Goal: Complete application form

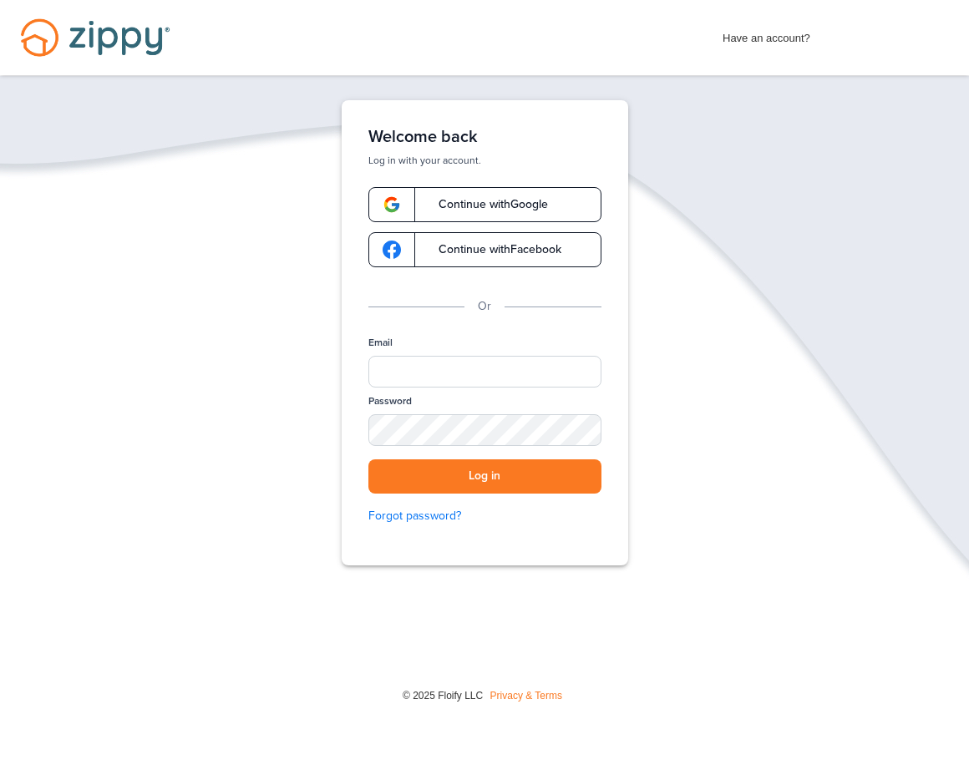
click at [539, 206] on span "Continue with Google" at bounding box center [485, 205] width 126 height 12
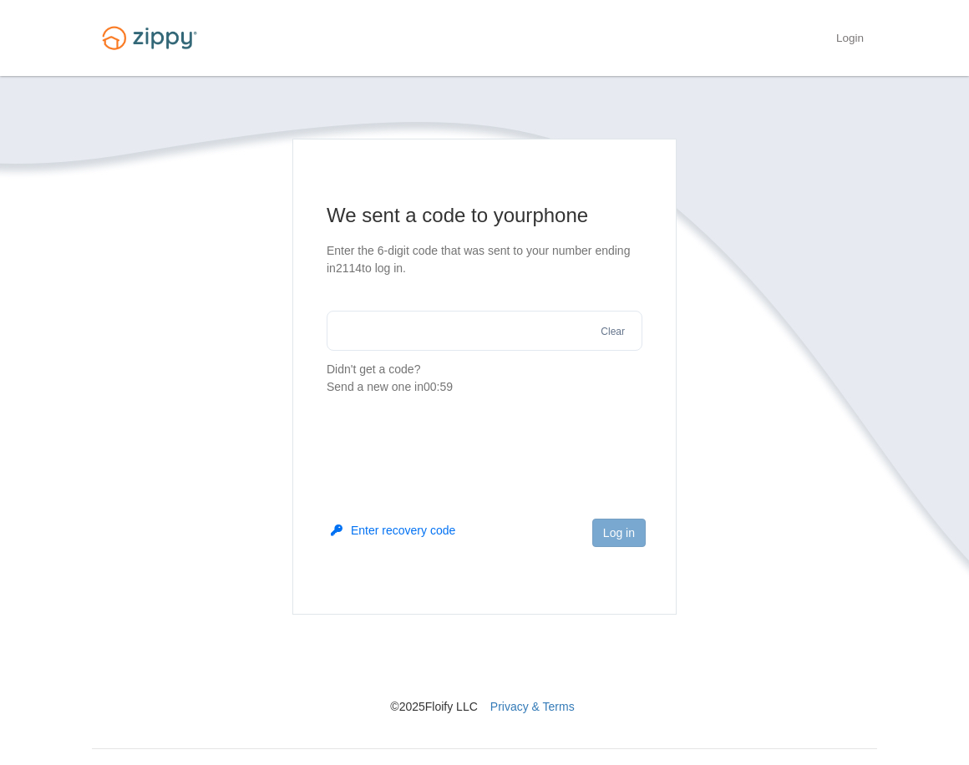
click at [490, 329] on input "text" at bounding box center [485, 331] width 316 height 40
type input "******"
click at [646, 534] on footer "Log in" at bounding box center [484, 559] width 382 height 109
click at [645, 533] on button "Log in" at bounding box center [618, 533] width 53 height 28
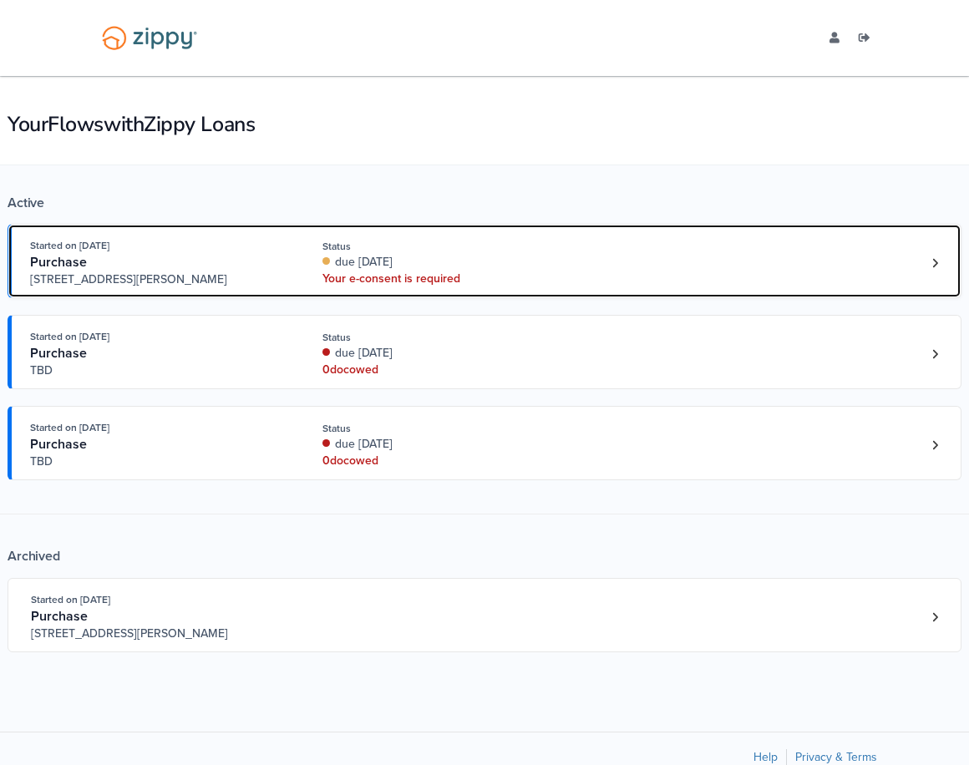
click at [449, 281] on div "Your e-consent is required" at bounding box center [433, 279] width 223 height 17
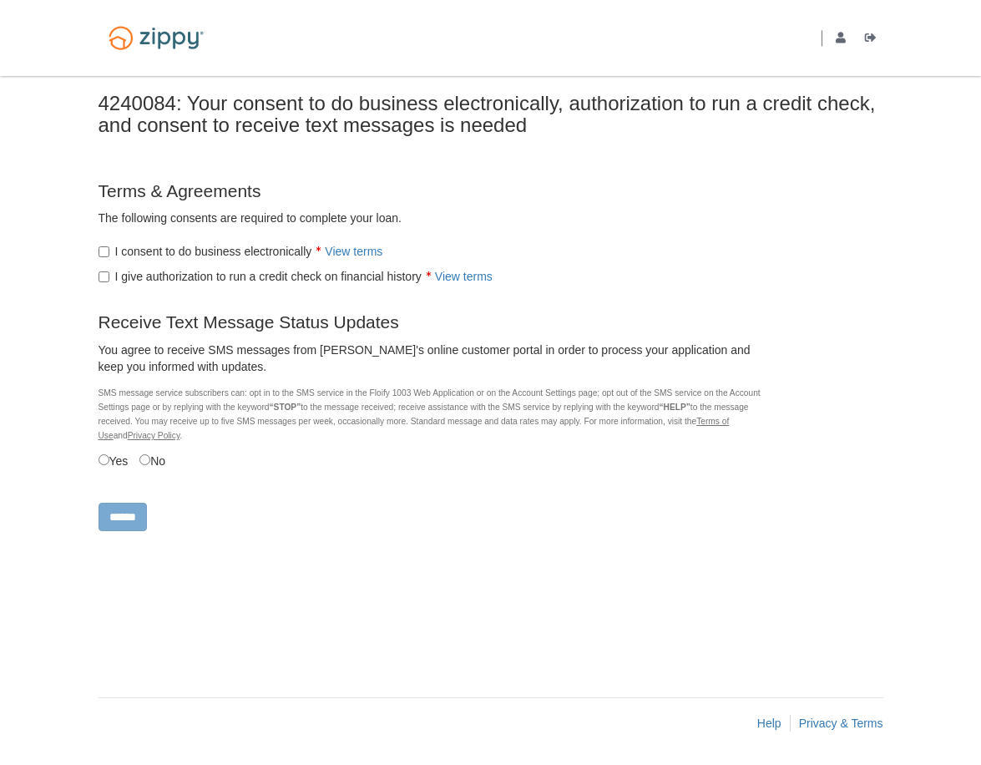
click at [109, 282] on label "I give authorization to run a credit check on financial history View terms" at bounding box center [296, 276] width 394 height 17
click at [154, 463] on label "No" at bounding box center [152, 460] width 26 height 18
click at [125, 467] on label "Yes" at bounding box center [114, 460] width 30 height 18
click at [138, 509] on input "******" at bounding box center [123, 517] width 48 height 28
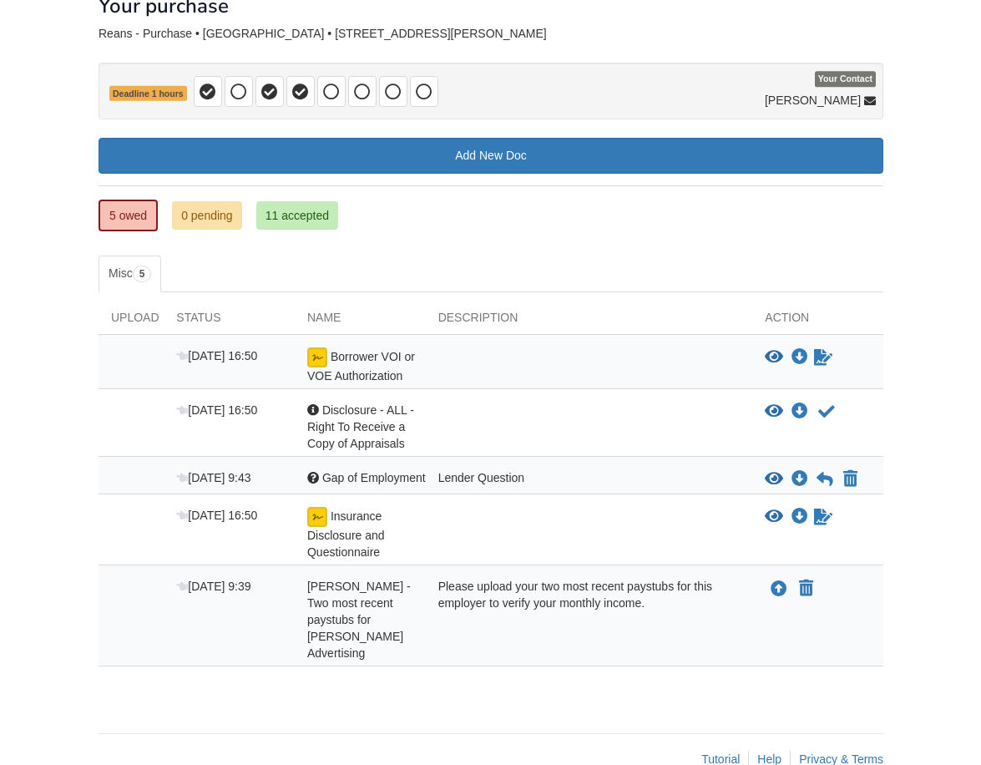
scroll to position [109, 0]
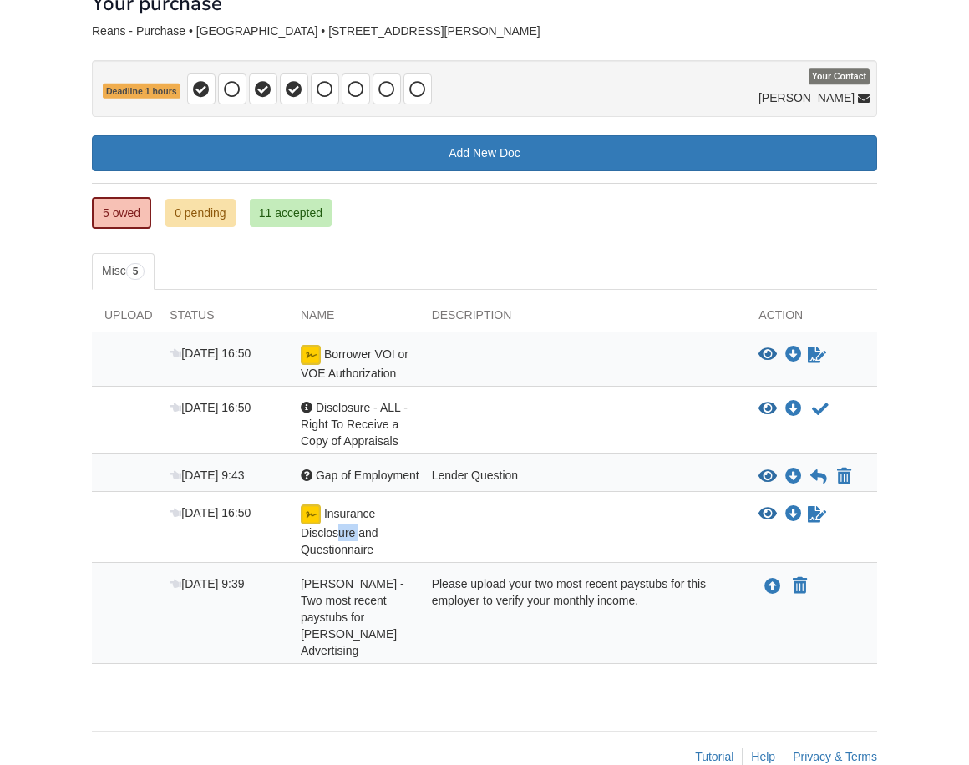
drag, startPoint x: 341, startPoint y: 527, endPoint x: 357, endPoint y: 527, distance: 16.7
click at [357, 527] on span "Insurance Disclosure and Questionnaire" at bounding box center [340, 531] width 78 height 49
click at [770, 587] on icon "Upload Nicholas Reans - Two most recent paystubs for Mudd Advertising" at bounding box center [772, 587] width 17 height 17
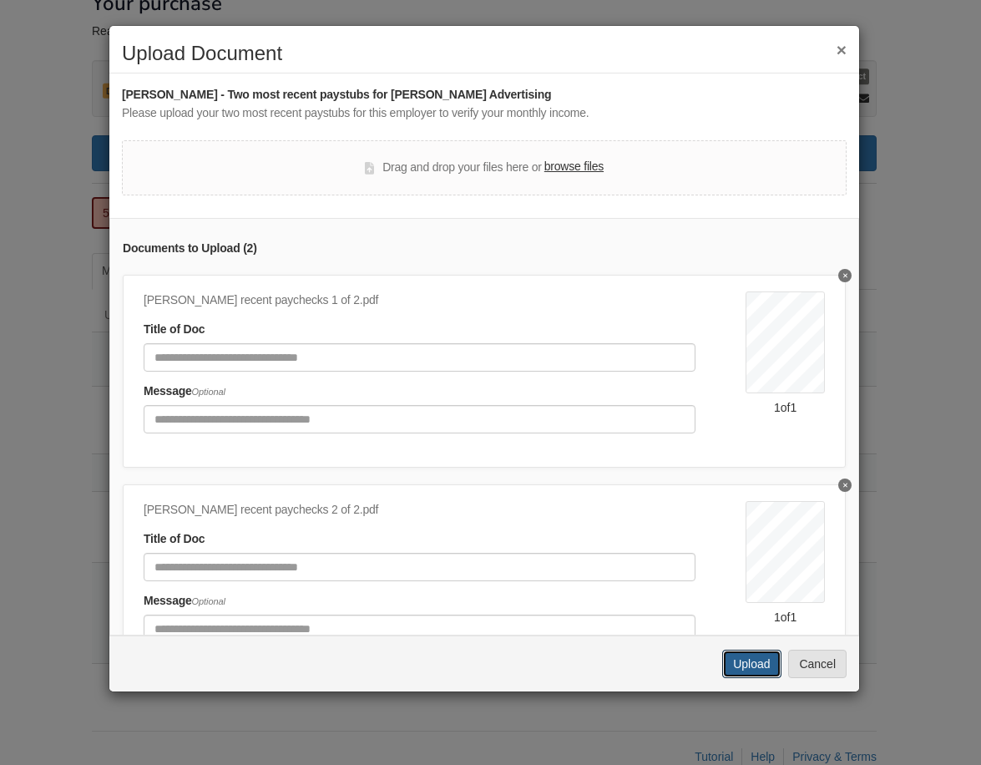
drag, startPoint x: 747, startPoint y: 666, endPoint x: 601, endPoint y: 386, distance: 316.4
click at [601, 386] on div "× Upload Document Nicholas Reans - Two most recent paystubs for Mudd Advertisin…" at bounding box center [485, 358] width 752 height 667
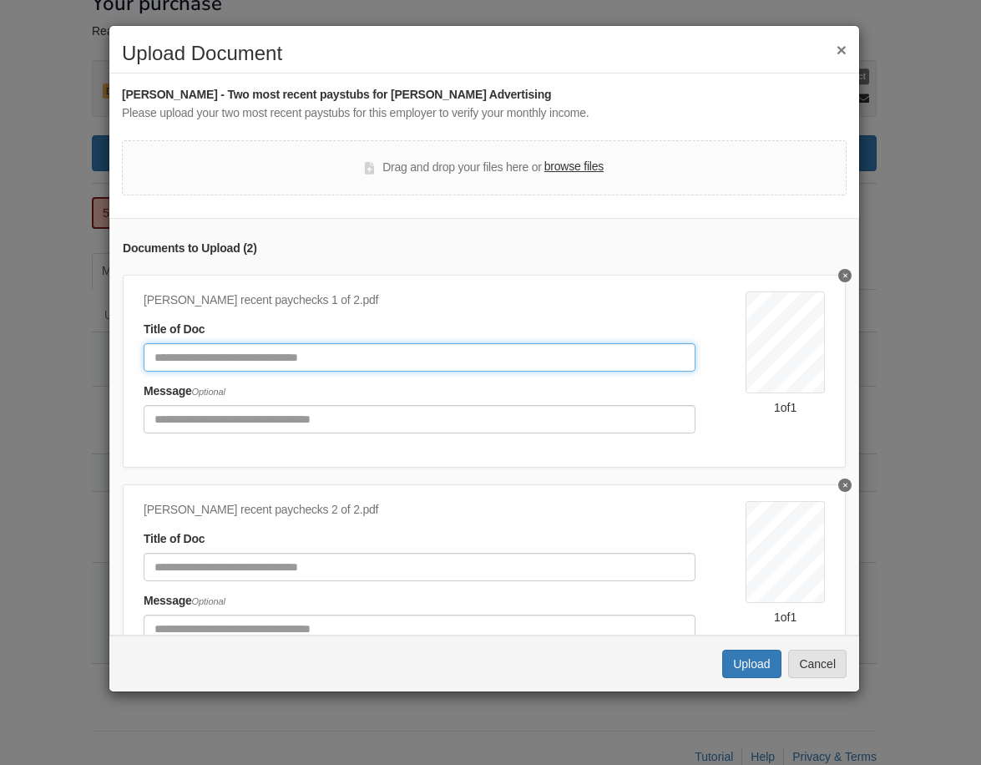
click at [584, 361] on input "Document Title" at bounding box center [420, 357] width 552 height 28
type input "**********"
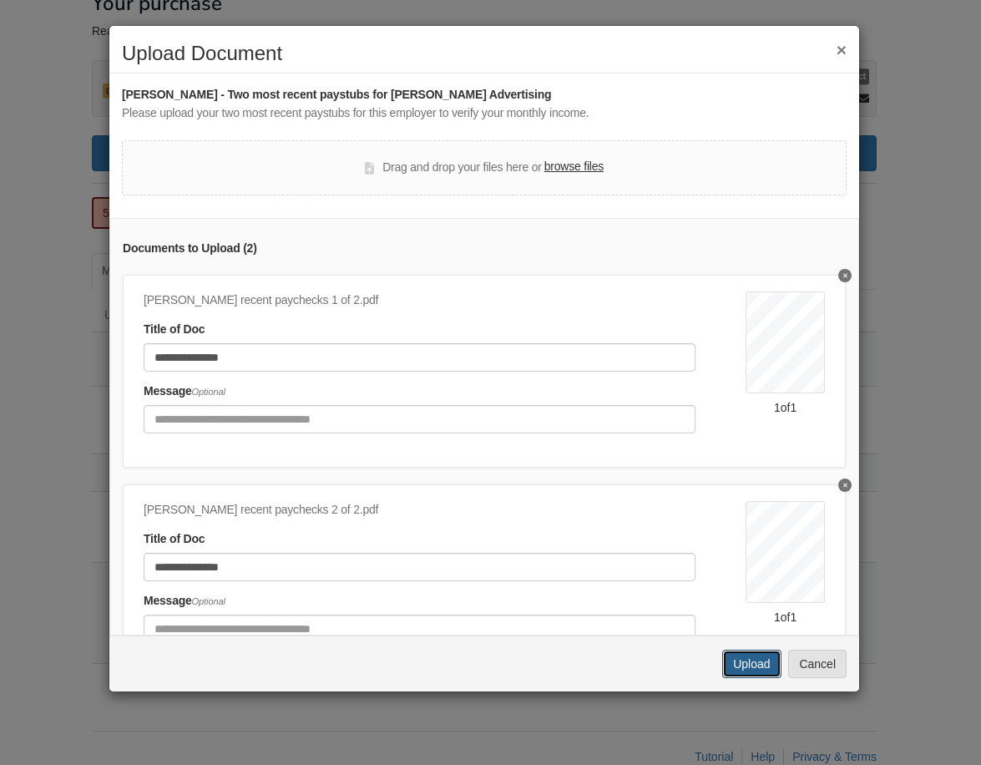
click at [754, 677] on button "Upload" at bounding box center [751, 664] width 58 height 28
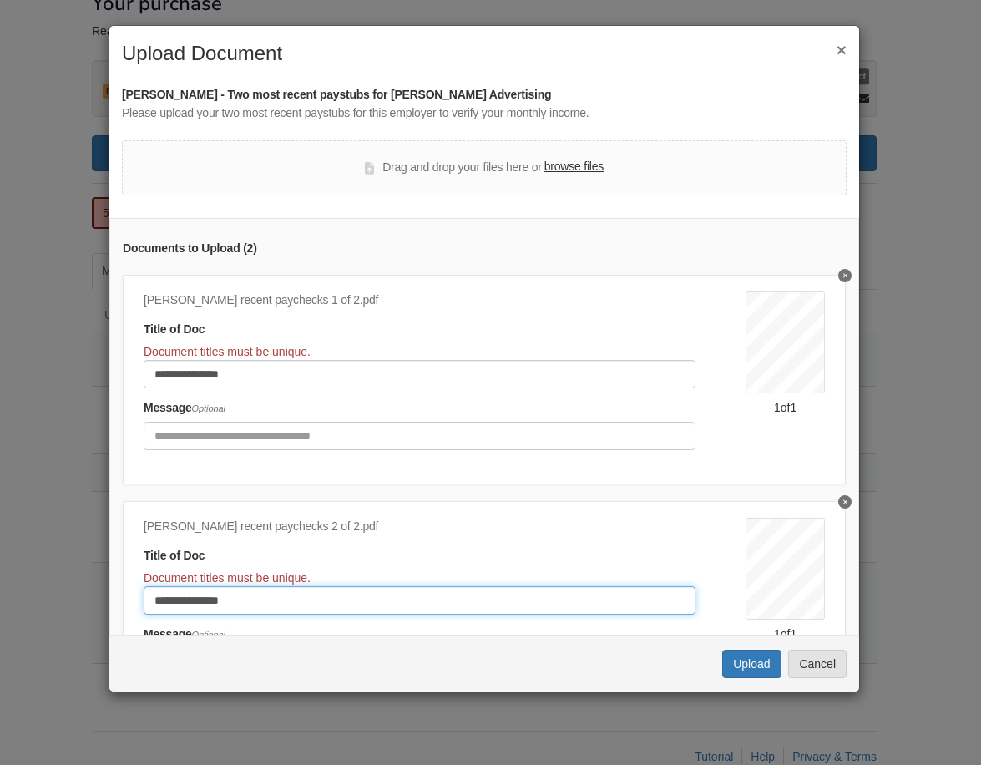
click at [443, 603] on input "**********" at bounding box center [420, 600] width 552 height 28
type input "**********"
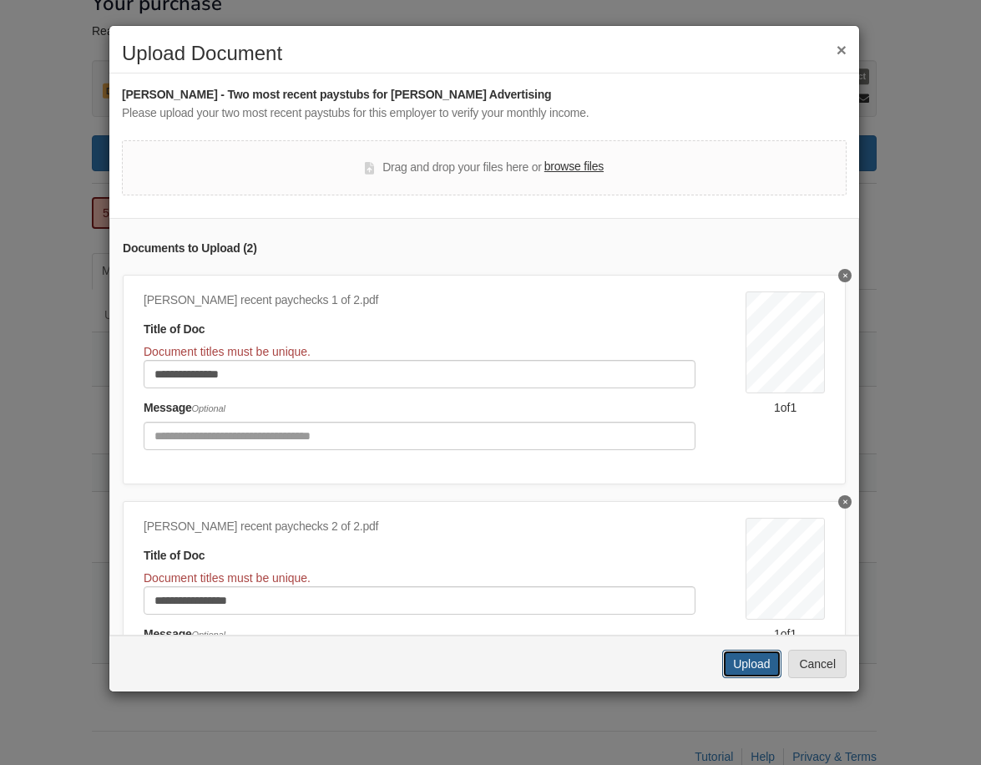
click at [777, 667] on button "Upload" at bounding box center [751, 664] width 58 height 28
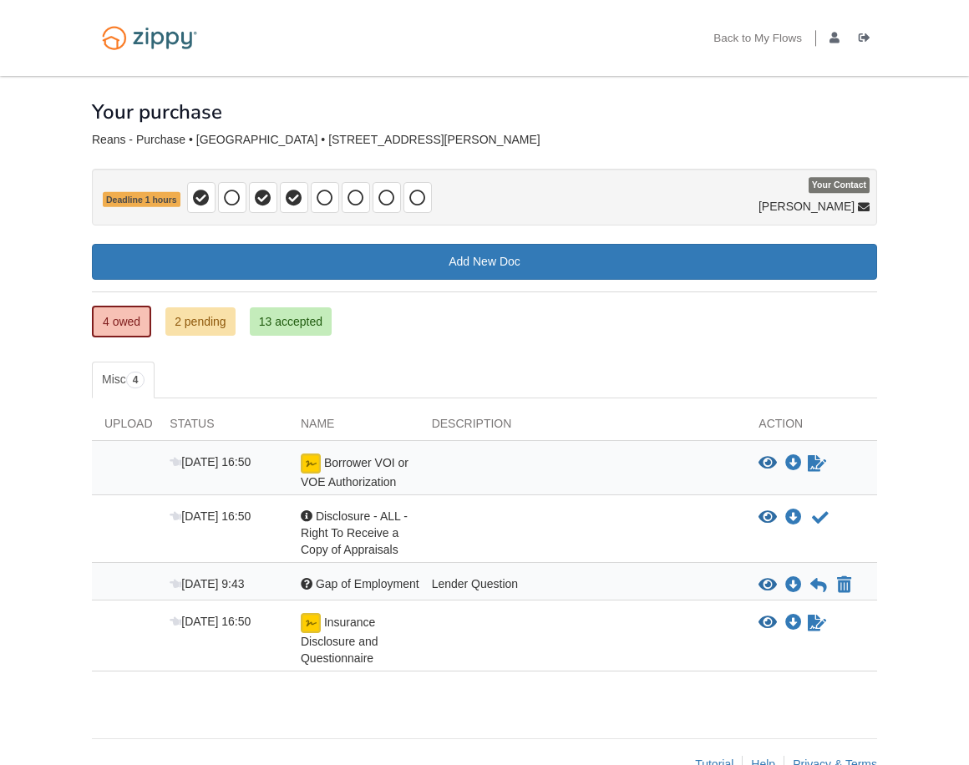
scroll to position [41, 0]
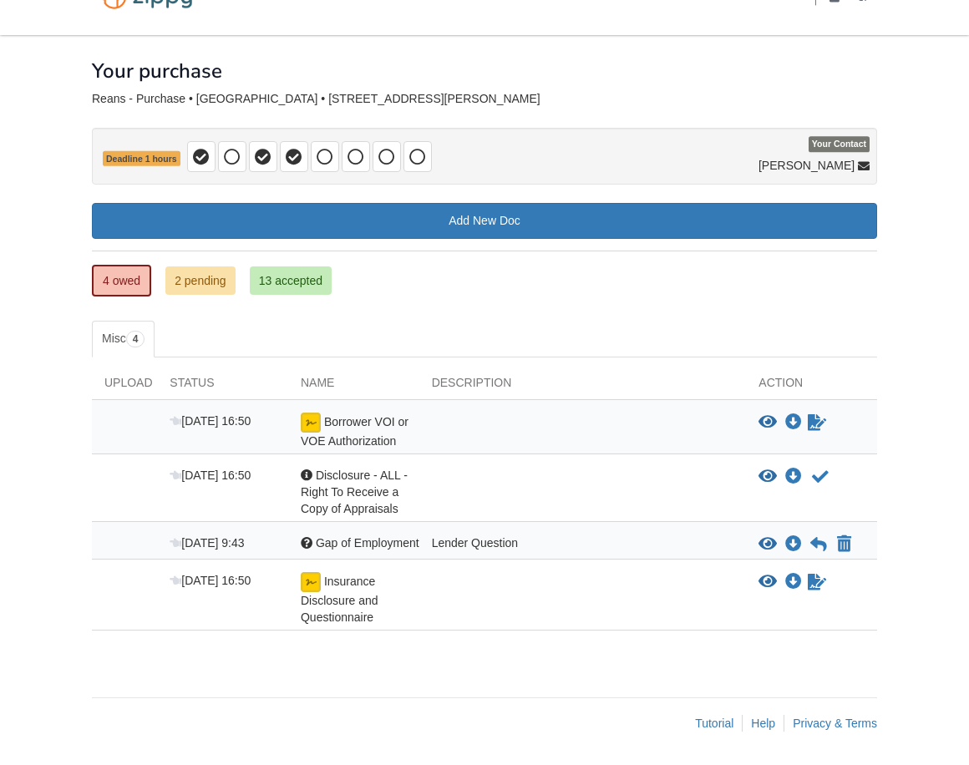
click at [357, 543] on span "Gap of Employment" at bounding box center [368, 542] width 104 height 13
click at [819, 541] on icon at bounding box center [818, 544] width 17 height 17
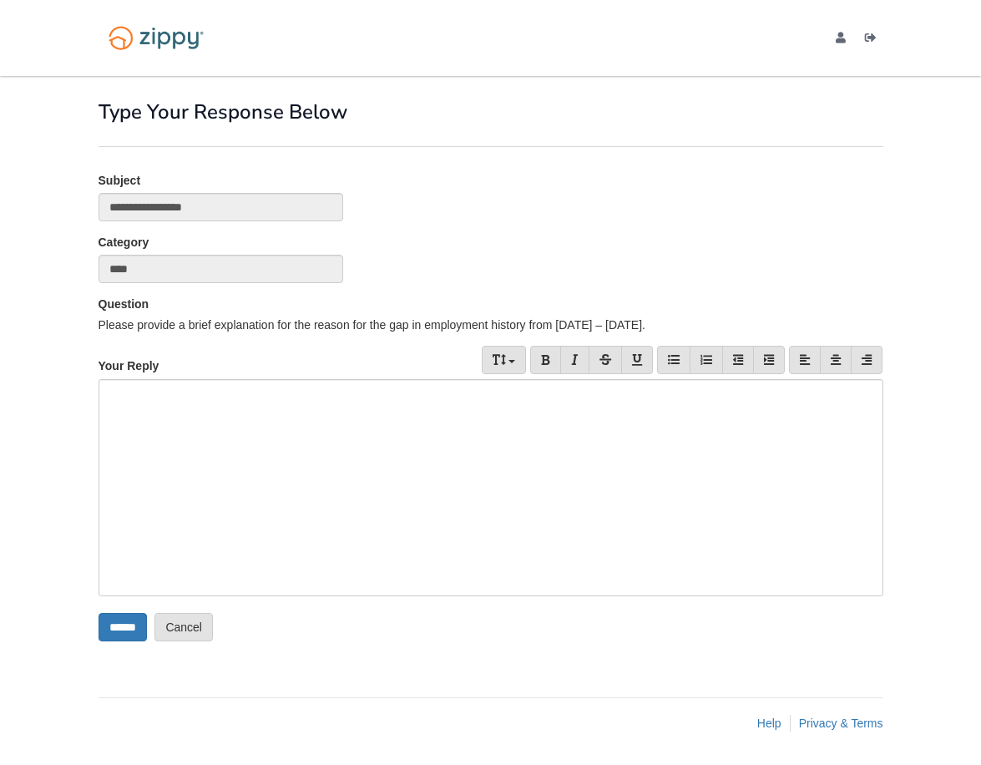
click at [470, 489] on div at bounding box center [491, 487] width 785 height 217
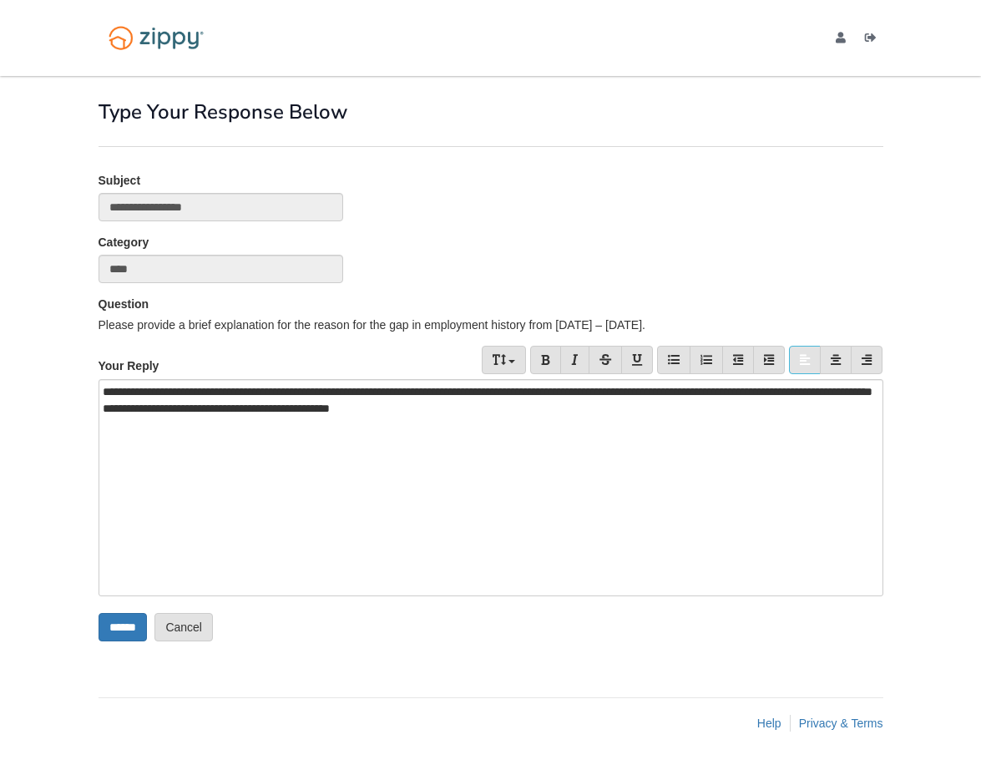
click at [97, 620] on div "**********" at bounding box center [491, 412] width 810 height 672
click at [115, 620] on input "******" at bounding box center [123, 627] width 48 height 28
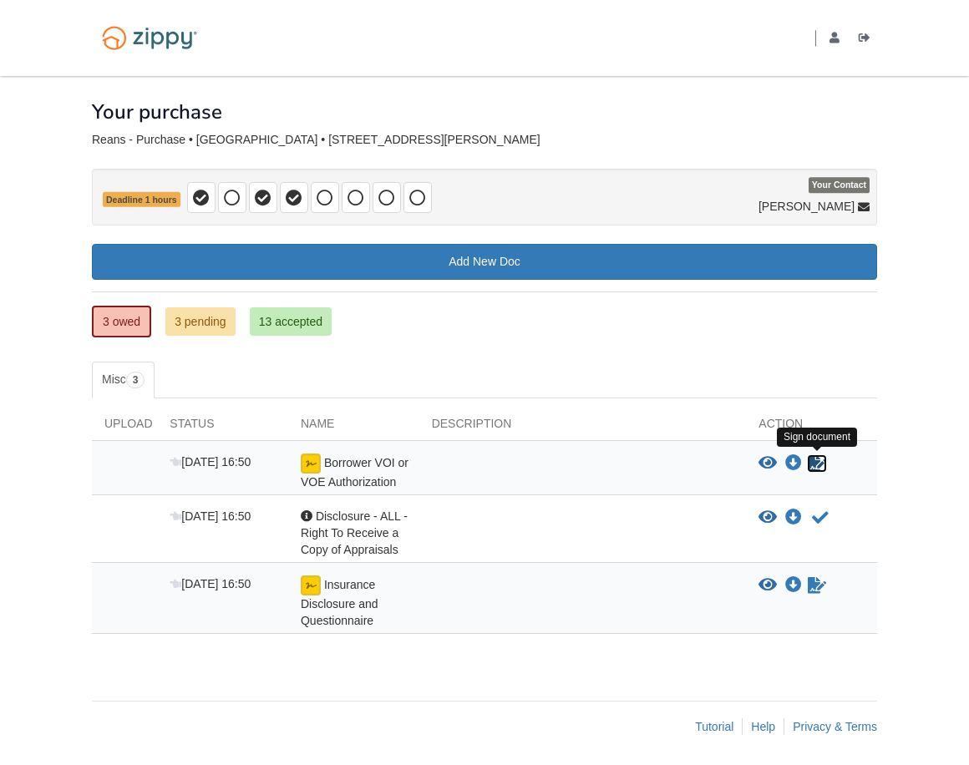
click at [820, 463] on icon "Sign Form" at bounding box center [817, 463] width 18 height 17
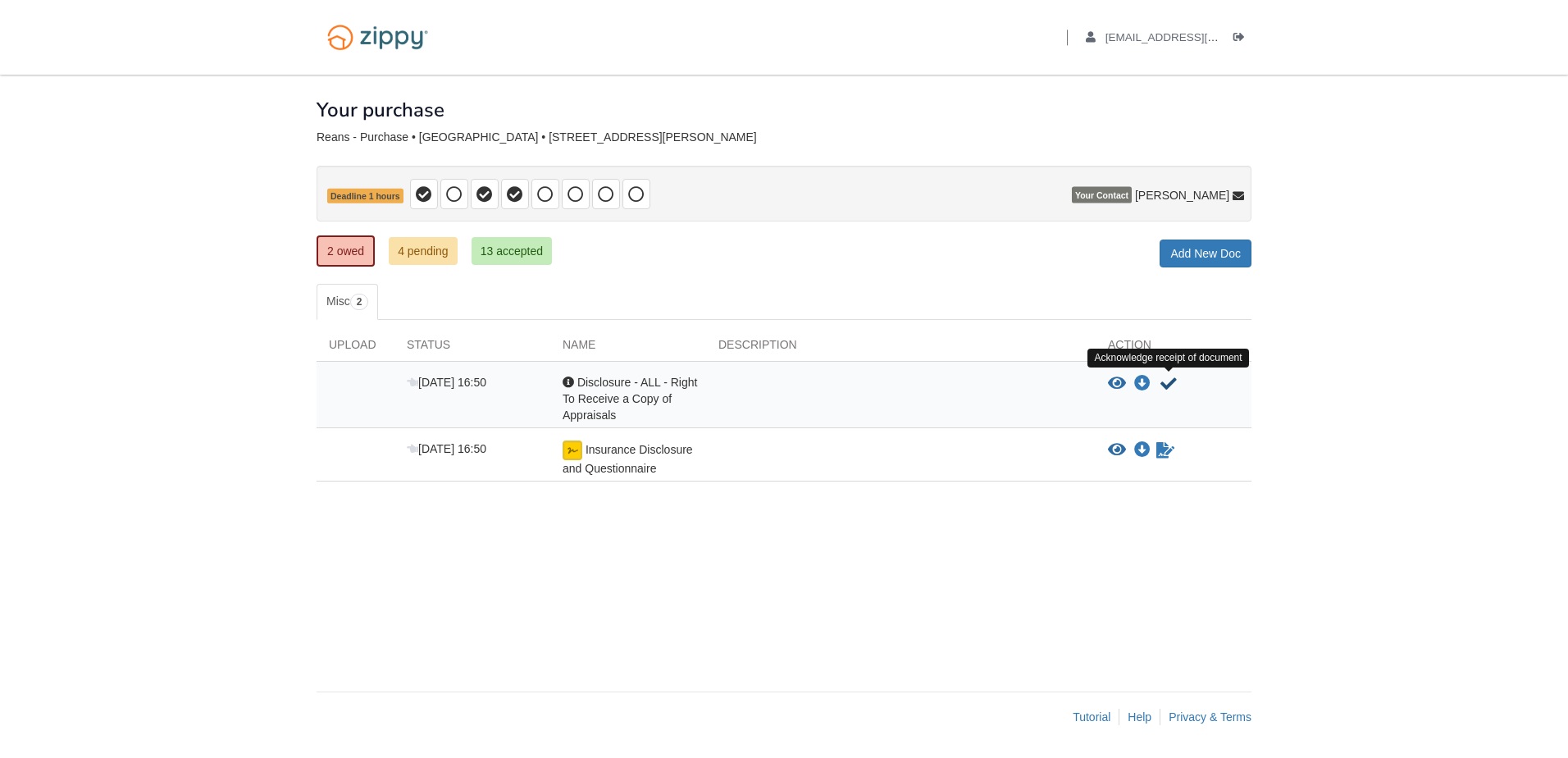
click at [1166, 386] on icon "Acknowledge receipt of document" at bounding box center [1168, 383] width 17 height 17
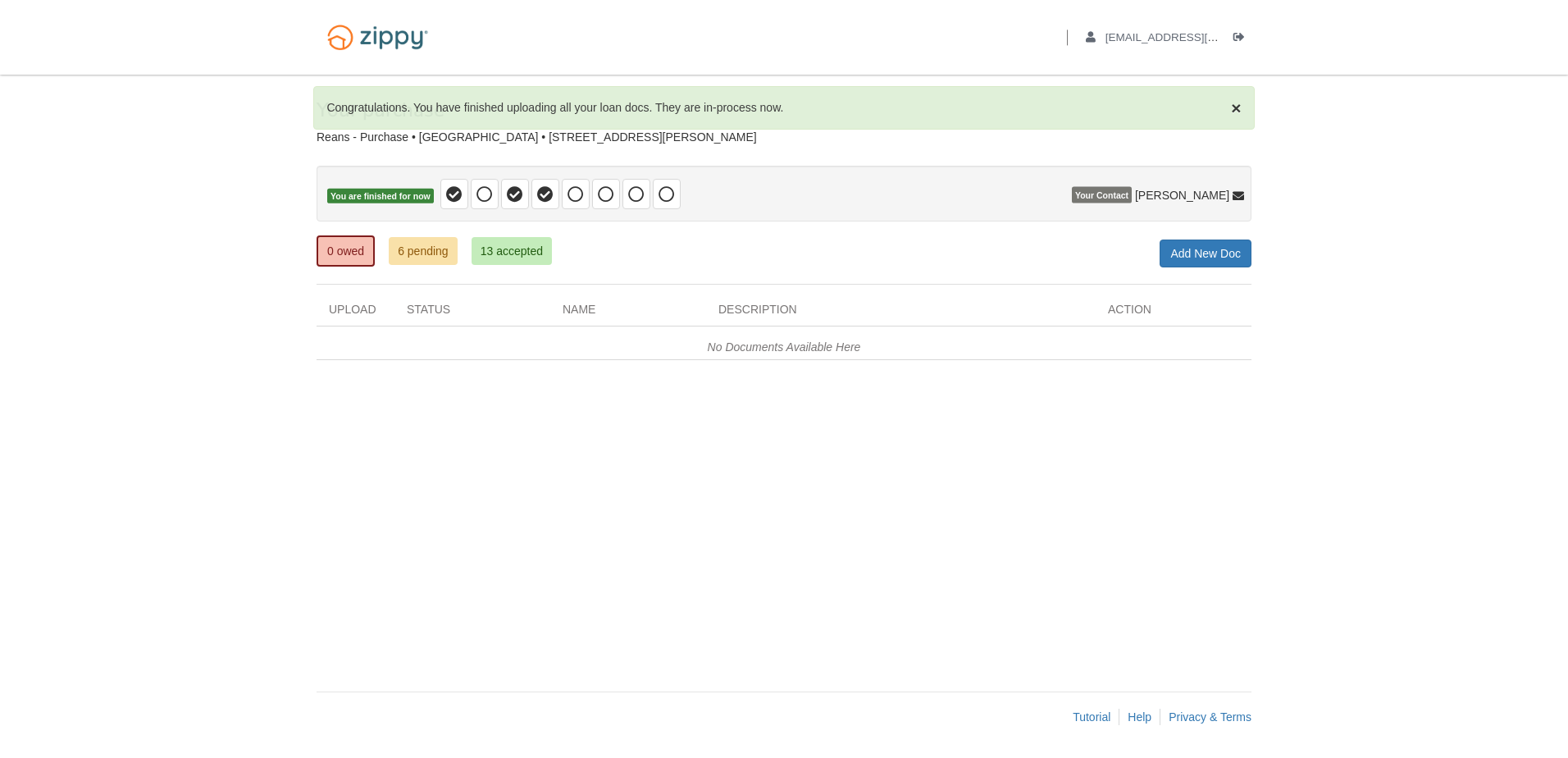
click at [796, 330] on div "No Documents Available Here" at bounding box center [784, 343] width 935 height 33
drag, startPoint x: 778, startPoint y: 341, endPoint x: 841, endPoint y: 350, distance: 63.6
click at [811, 346] on em "No Documents Available Here" at bounding box center [784, 347] width 153 height 13
click at [841, 350] on em "No Documents Available Here" at bounding box center [784, 347] width 153 height 13
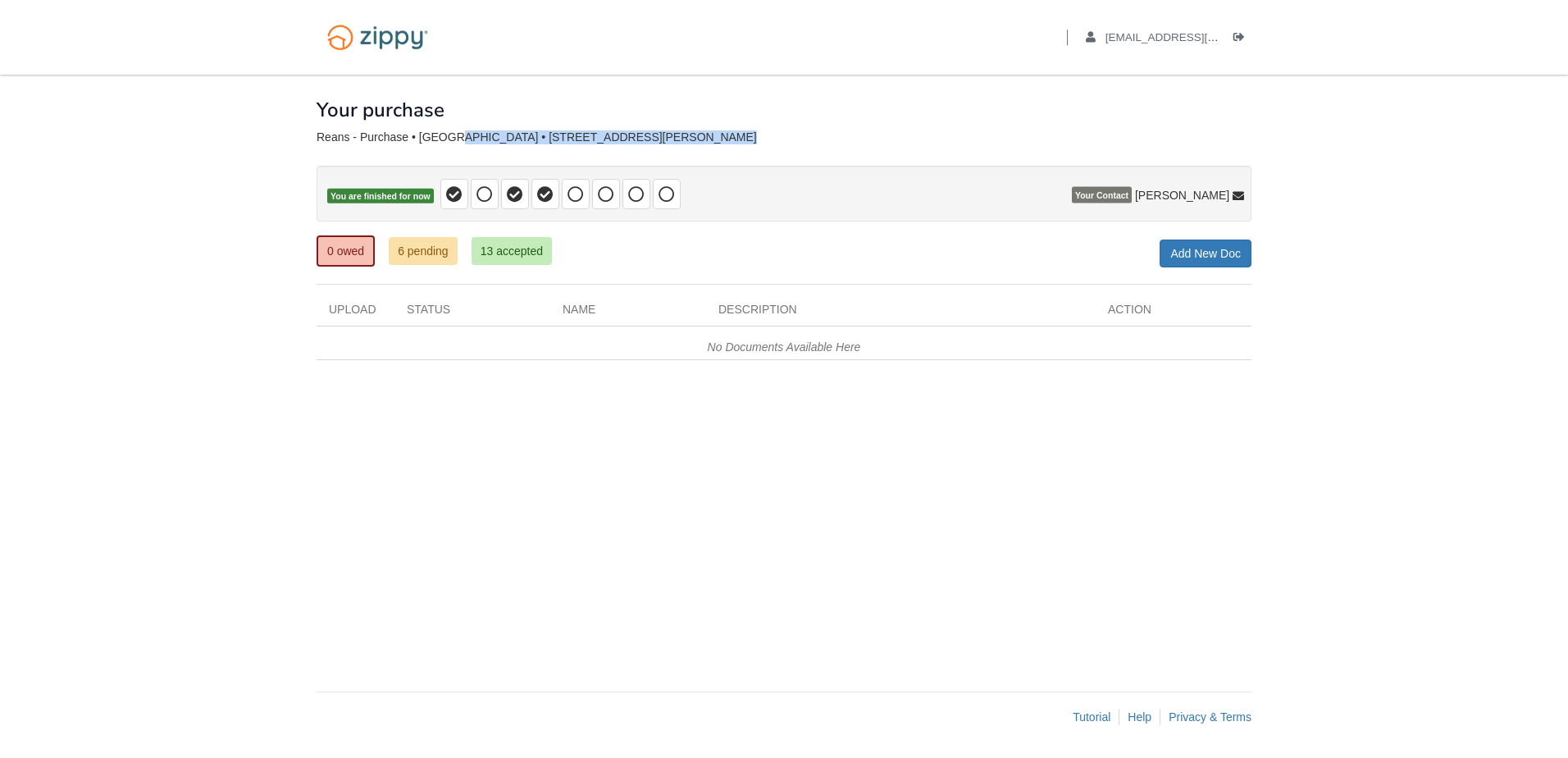
drag, startPoint x: 440, startPoint y: 132, endPoint x: 557, endPoint y: 147, distance: 118.0
click at [557, 147] on div "× × × Pending Add Document Notice document will be included in the email sent t…" at bounding box center [784, 374] width 935 height 600
click at [559, 147] on div at bounding box center [784, 155] width 935 height 22
click at [431, 262] on link "6 pending" at bounding box center [423, 250] width 69 height 27
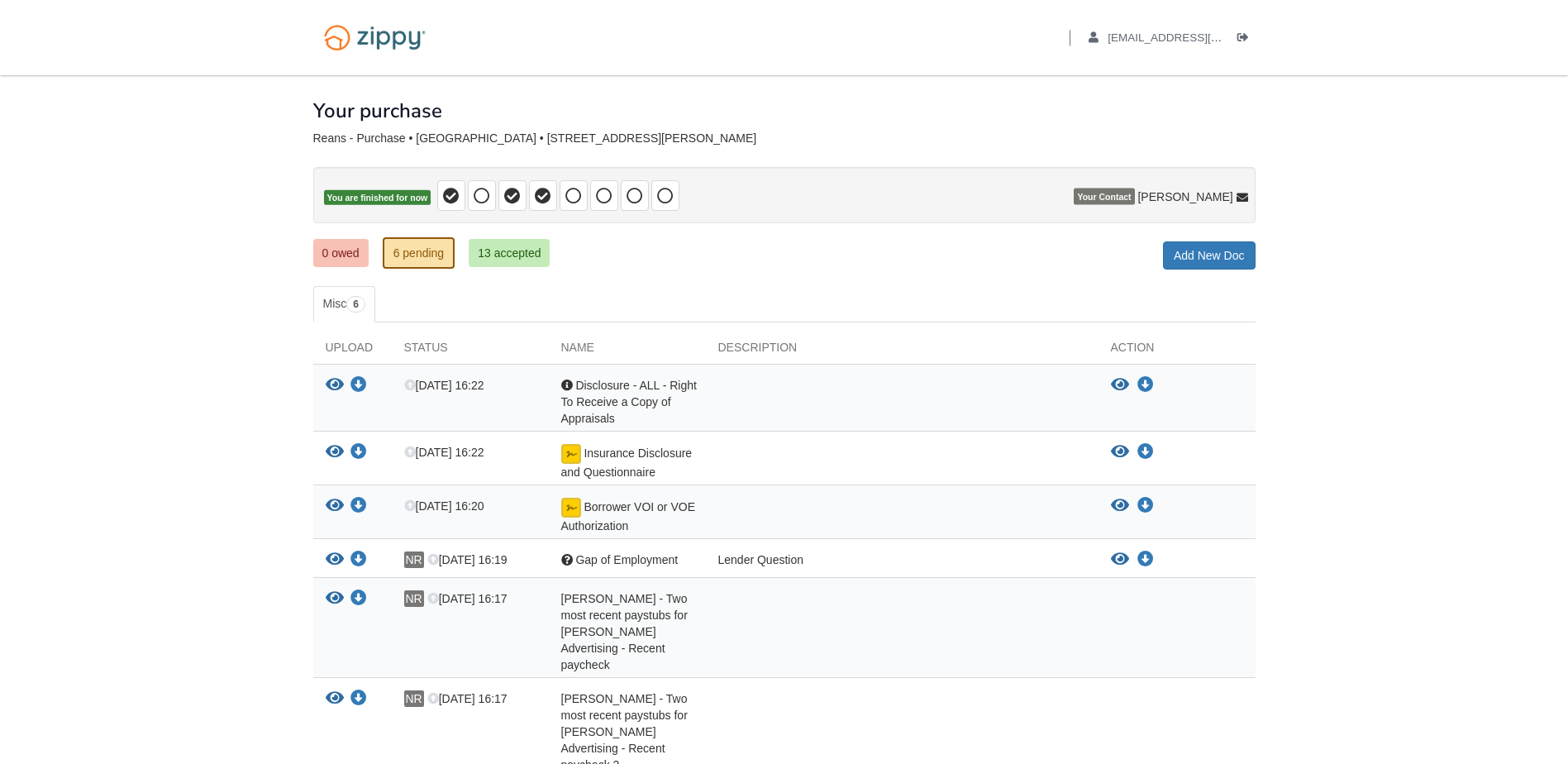
scroll to position [83, 0]
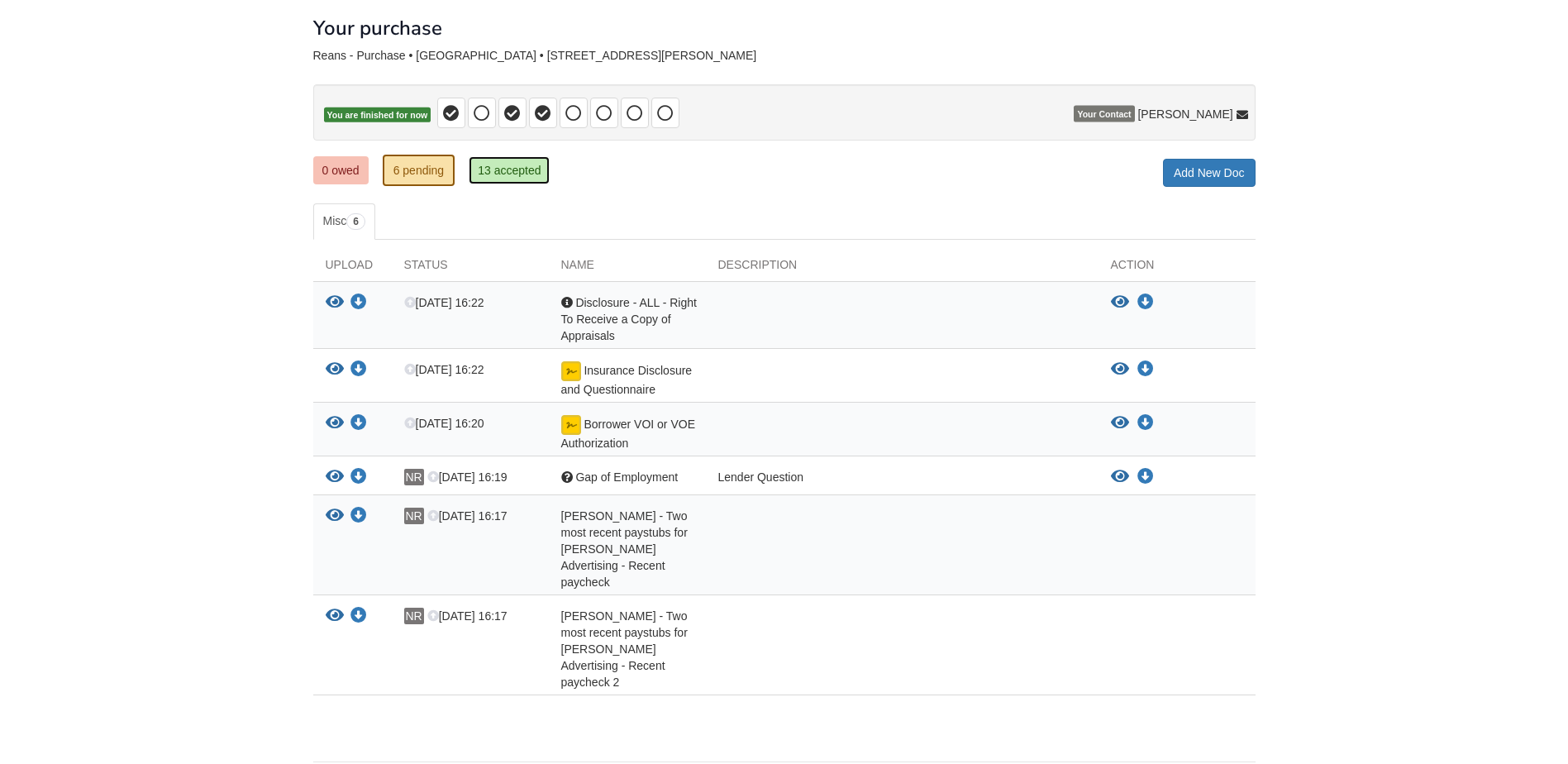
click at [523, 160] on link "13 accepted" at bounding box center [509, 170] width 81 height 28
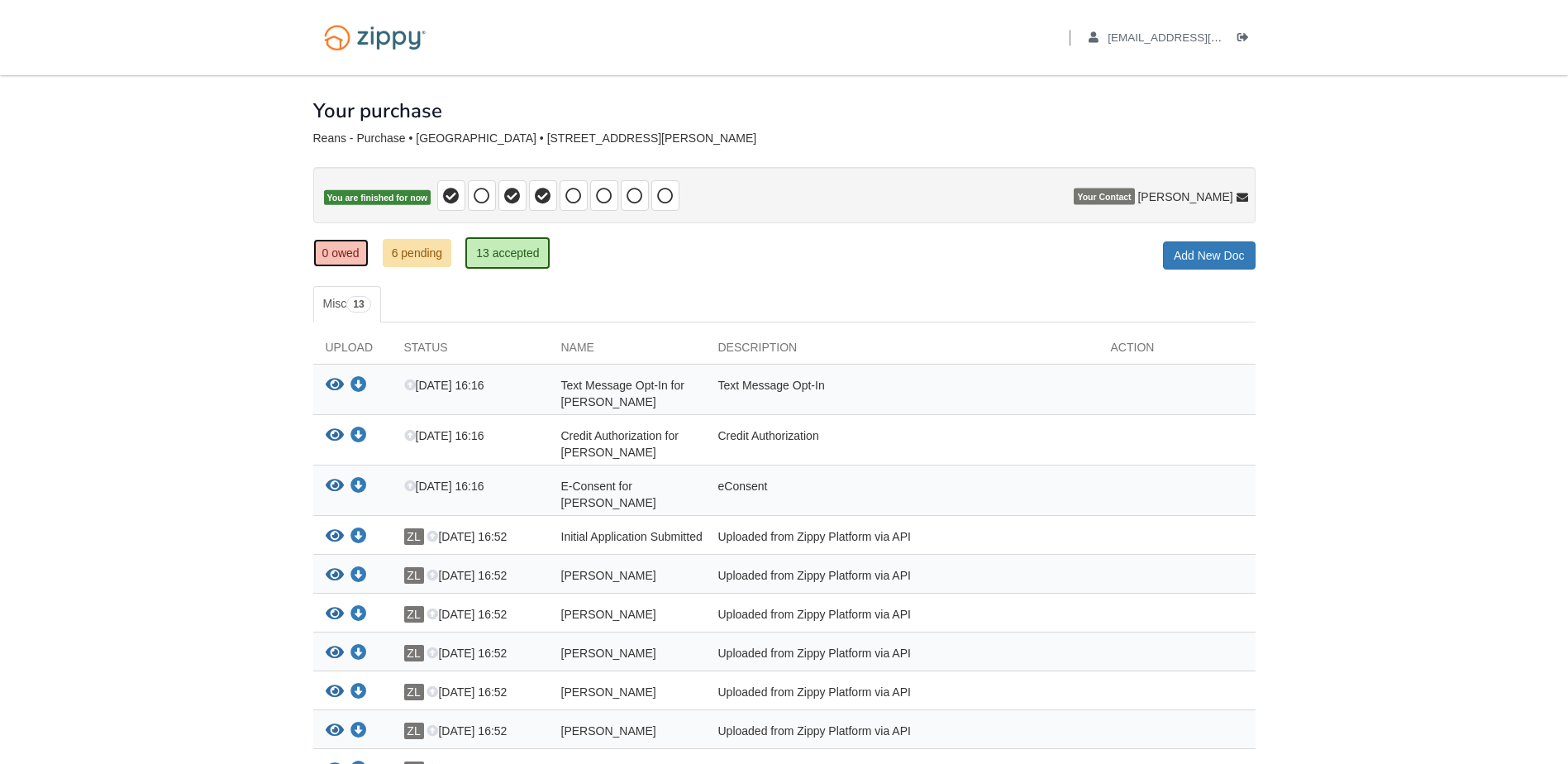
click at [343, 248] on link "0 owed" at bounding box center [341, 252] width 55 height 28
